Goal: Information Seeking & Learning: Learn about a topic

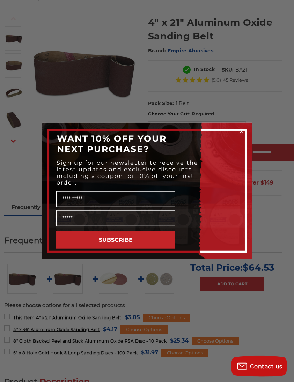
scroll to position [83, 4]
click at [242, 135] on circle "Close dialog" at bounding box center [241, 131] width 7 height 7
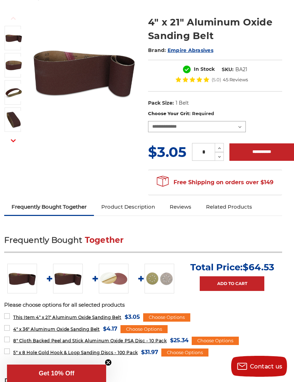
click at [232, 127] on select "**********" at bounding box center [197, 126] width 98 height 11
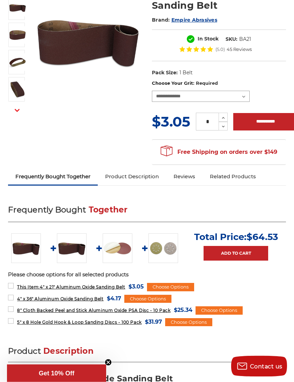
scroll to position [0, 0]
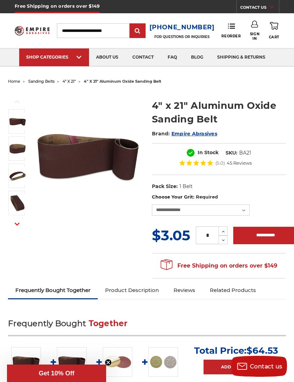
click at [61, 369] on span "Get 10% Off" at bounding box center [56, 373] width 99 height 17
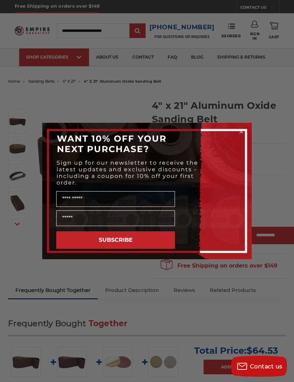
click at [240, 78] on div "Close dialog WANT 10% OFF YOUR NEXT PURCHASE? Sign up for our newsletter to rec…" at bounding box center [147, 191] width 294 height 382
click at [241, 77] on div "Close dialog WANT 10% OFF YOUR NEXT PURCHASE? Sign up for our newsletter to rec…" at bounding box center [147, 191] width 294 height 382
click at [239, 130] on circle "Close dialog" at bounding box center [241, 131] width 7 height 7
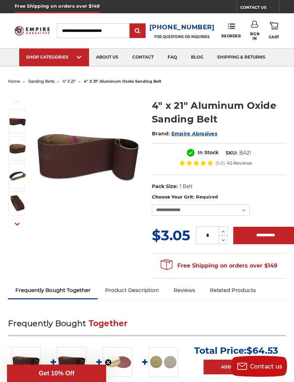
click at [11, 229] on button "Next" at bounding box center [17, 224] width 17 height 15
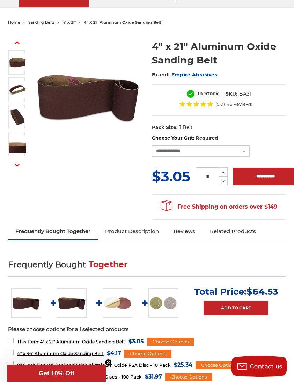
click at [142, 233] on link "Product Description" at bounding box center [132, 231] width 68 height 15
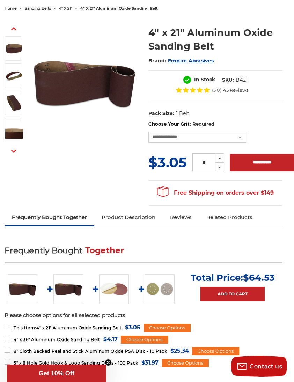
scroll to position [73, 4]
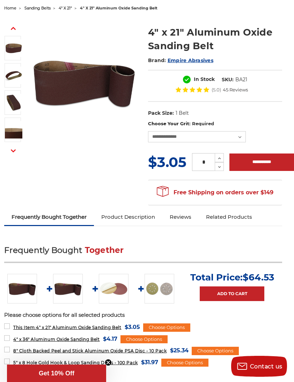
click at [59, 291] on img at bounding box center [68, 289] width 30 height 30
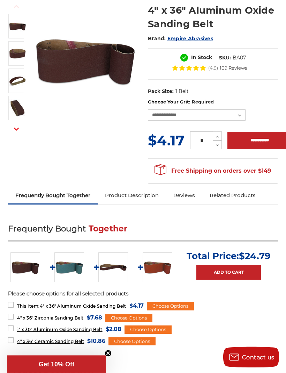
click at [30, 267] on img at bounding box center [25, 267] width 30 height 30
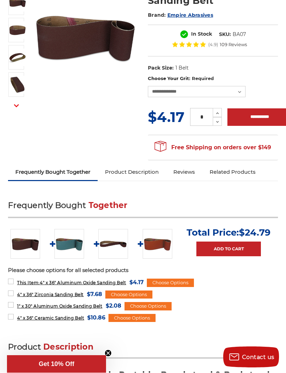
click at [25, 241] on img at bounding box center [25, 244] width 30 height 30
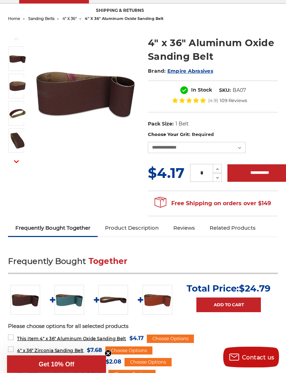
scroll to position [63, 0]
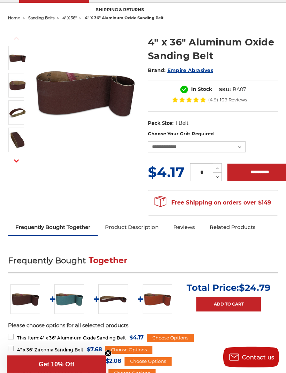
click at [19, 295] on img at bounding box center [25, 299] width 30 height 30
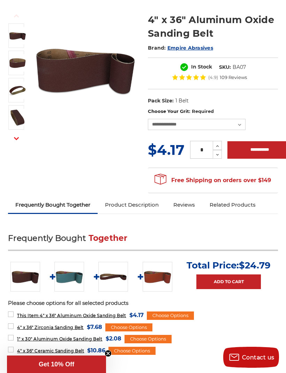
scroll to position [87, 0]
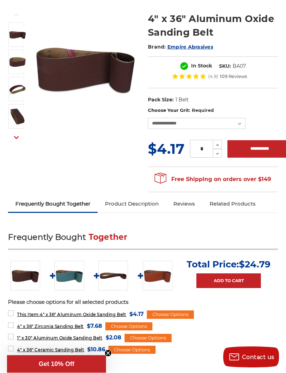
click at [30, 274] on img at bounding box center [25, 276] width 30 height 30
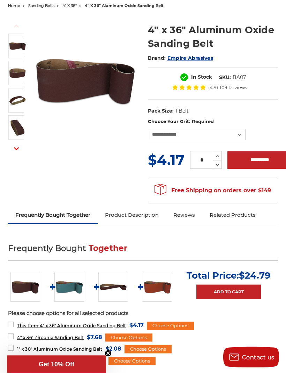
scroll to position [0, 0]
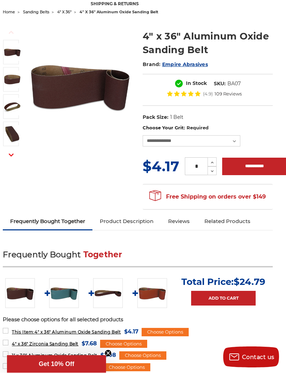
scroll to position [71, 5]
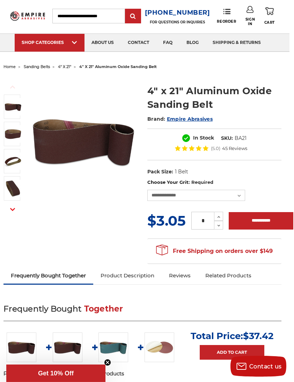
scroll to position [15, 4]
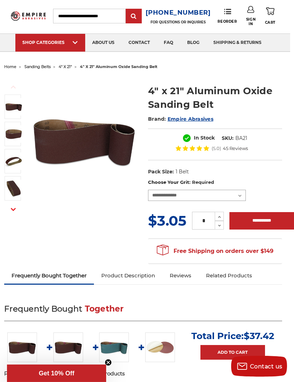
click at [237, 199] on select "**********" at bounding box center [197, 195] width 98 height 11
click at [230, 255] on span "Free Shipping on orders over $149" at bounding box center [215, 251] width 117 height 14
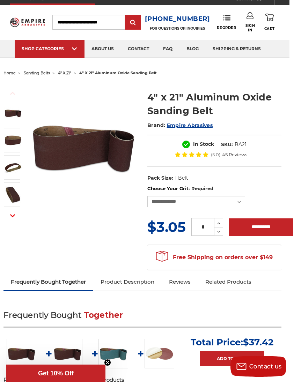
scroll to position [9, 4]
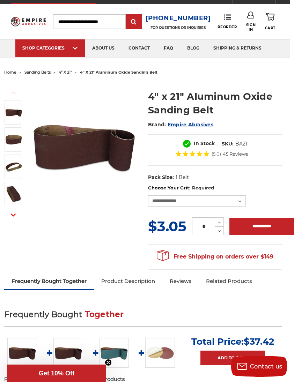
click at [254, 255] on span "Free Shipping on orders over $149" at bounding box center [215, 257] width 117 height 14
click at [251, 255] on span "Free Shipping on orders over $149" at bounding box center [215, 257] width 117 height 14
click at [249, 47] on link "shipping & returns" at bounding box center [237, 48] width 62 height 18
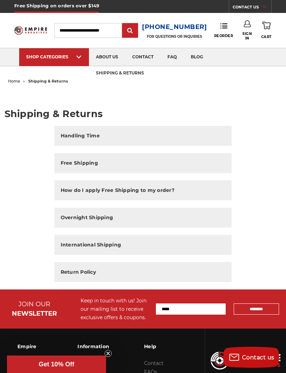
scroll to position [9, 0]
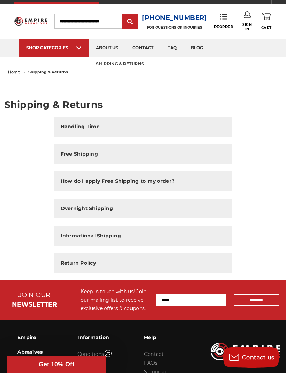
click at [93, 150] on h2 "Free Shipping" at bounding box center [79, 153] width 37 height 7
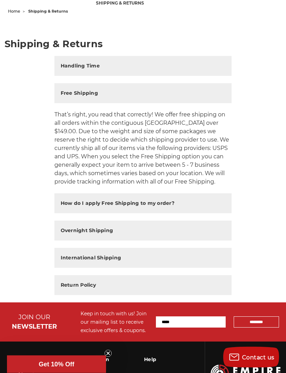
click at [163, 202] on h2 "How do I apply Free Shipping to my order?" at bounding box center [118, 203] width 114 height 7
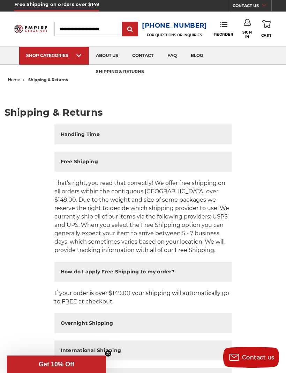
scroll to position [16, 0]
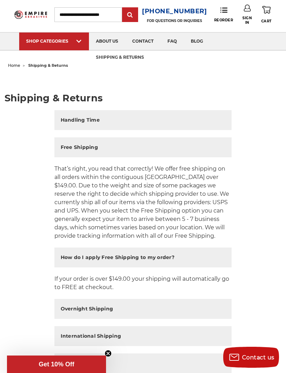
click at [95, 120] on h2 "Handling Time" at bounding box center [80, 119] width 39 height 7
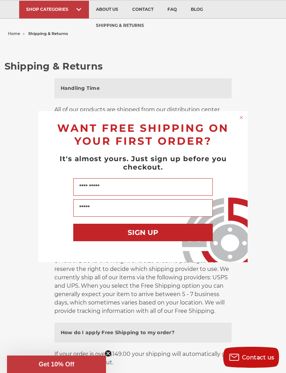
scroll to position [0, 0]
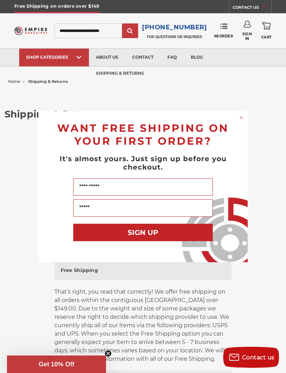
click at [243, 118] on circle "Close dialog" at bounding box center [241, 117] width 7 height 7
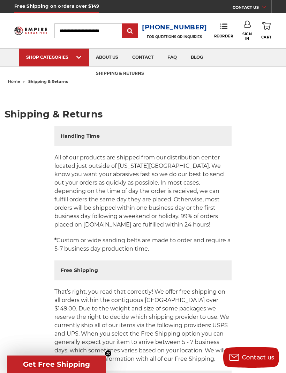
click at [183, 138] on button "Handling Time" at bounding box center [143, 136] width 178 height 20
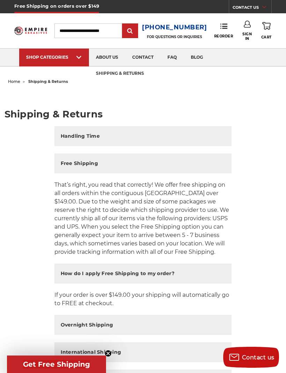
click at [185, 137] on button "Handling Time" at bounding box center [143, 136] width 178 height 20
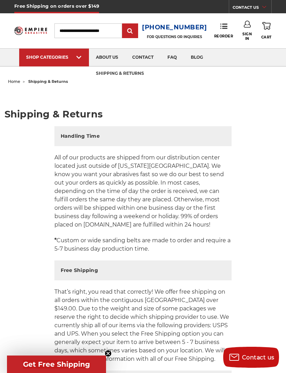
click at [179, 190] on p "All of our products are shipped from our distribution center located just outsi…" at bounding box center [143, 190] width 178 height 75
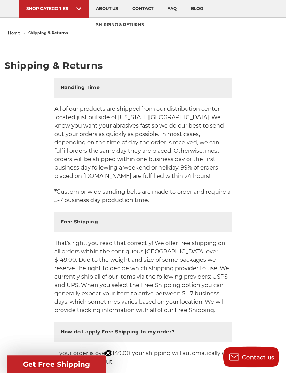
scroll to position [49, 0]
click at [66, 372] on span "Get Free Shipping" at bounding box center [56, 363] width 99 height 17
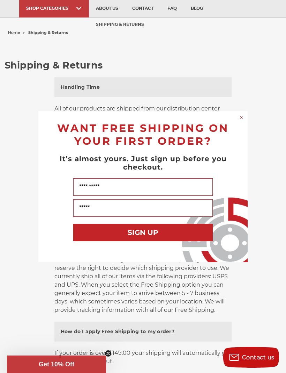
click at [257, 90] on div "Close dialog WANT FREE SHIPPING ON YOUR FIRST ORDER? It's almost yours. Just si…" at bounding box center [143, 186] width 286 height 373
click at [256, 91] on div "Close dialog WANT FREE SHIPPING ON YOUR FIRST ORDER? It's almost yours. Just si…" at bounding box center [143, 186] width 286 height 373
click at [253, 85] on div "Close dialog WANT FREE SHIPPING ON YOUR FIRST ORDER? It's almost yours. Just si…" at bounding box center [143, 186] width 286 height 373
click at [241, 120] on circle "Close dialog" at bounding box center [241, 117] width 7 height 7
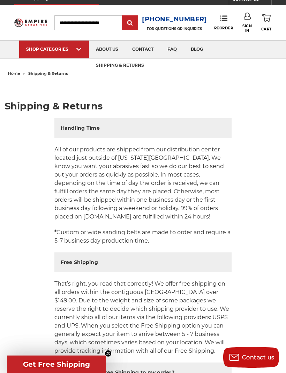
scroll to position [0, 0]
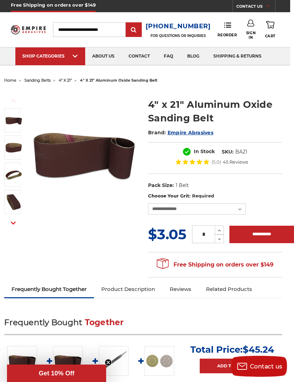
click at [19, 223] on button "Next" at bounding box center [13, 223] width 17 height 15
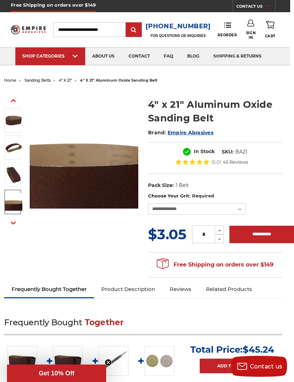
click at [15, 210] on img at bounding box center [13, 201] width 17 height 17
